Goal: Task Accomplishment & Management: Use online tool/utility

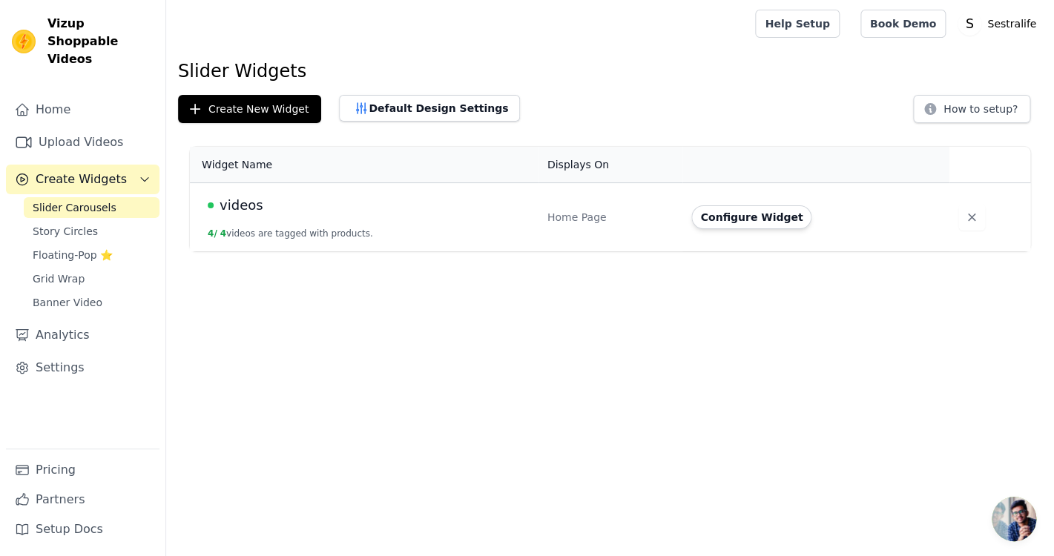
click at [46, 200] on span "Slider Carousels" at bounding box center [75, 207] width 84 height 15
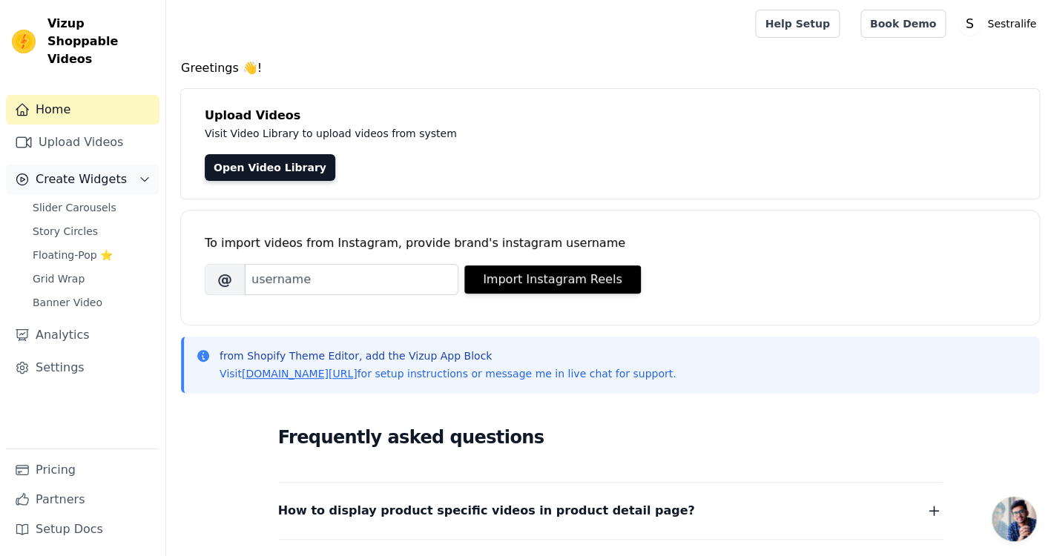
click at [100, 171] on span "Create Widgets" at bounding box center [81, 180] width 91 height 18
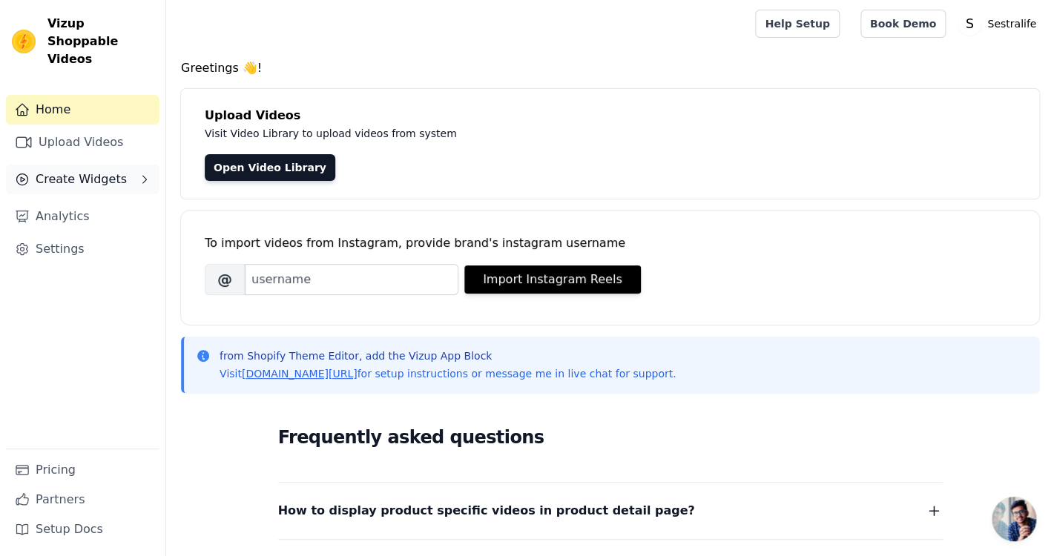
click at [100, 171] on span "Create Widgets" at bounding box center [81, 180] width 91 height 18
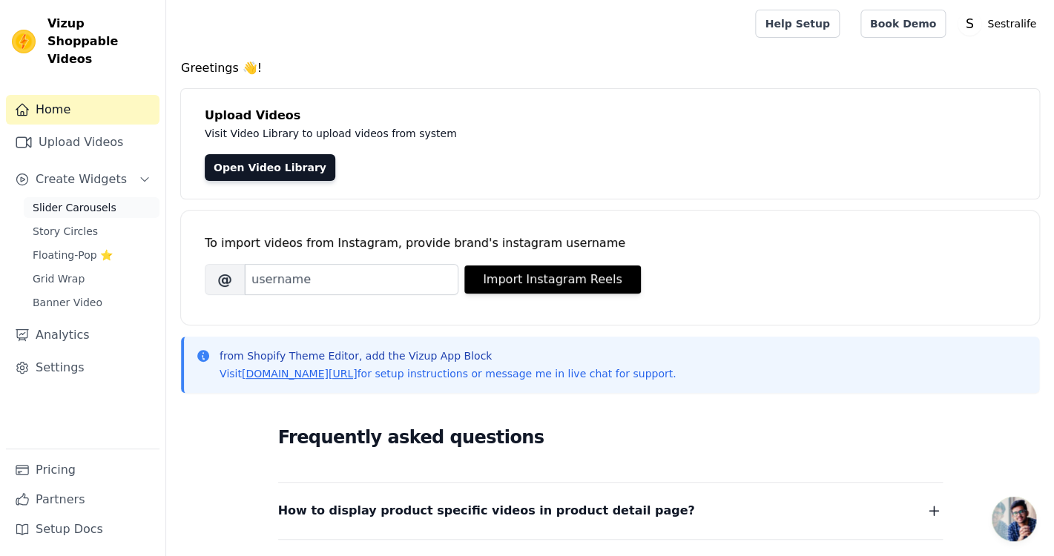
click at [93, 200] on span "Slider Carousels" at bounding box center [75, 207] width 84 height 15
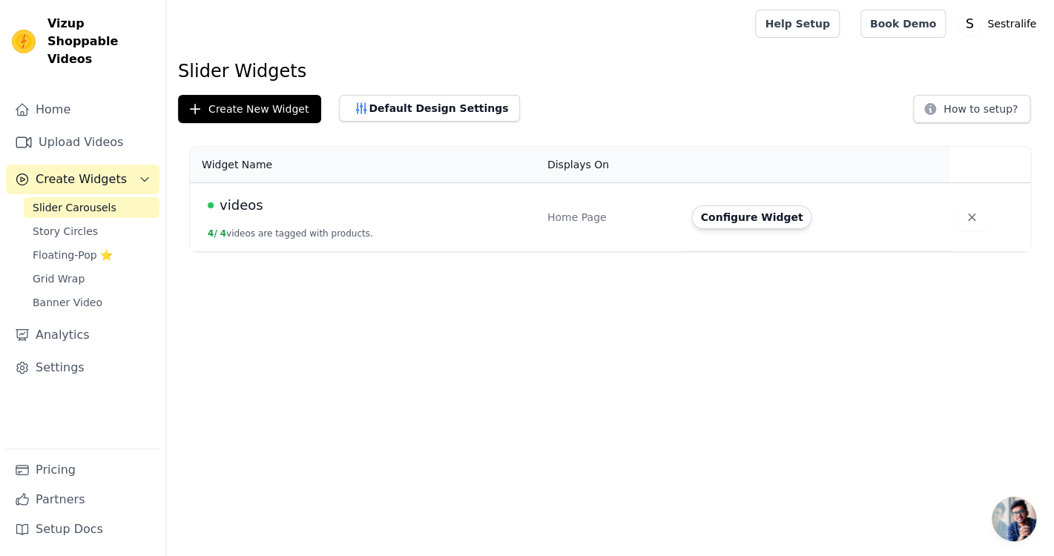
click at [236, 209] on span "videos" at bounding box center [242, 205] width 44 height 21
